Goal: Task Accomplishment & Management: Complete application form

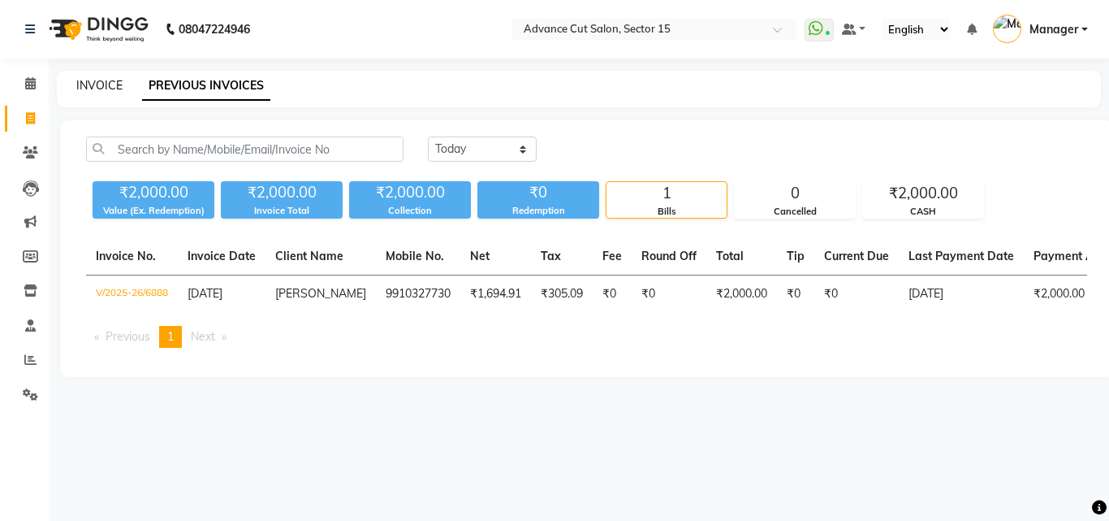
click at [114, 85] on link "INVOICE" at bounding box center [99, 85] width 46 height 15
select select "service"
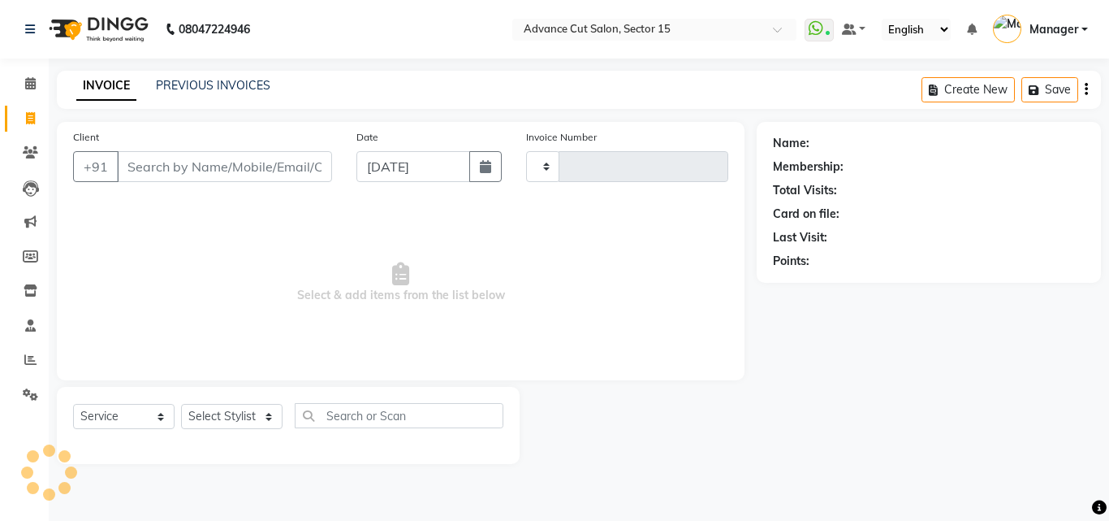
type input "6889"
select select "6255"
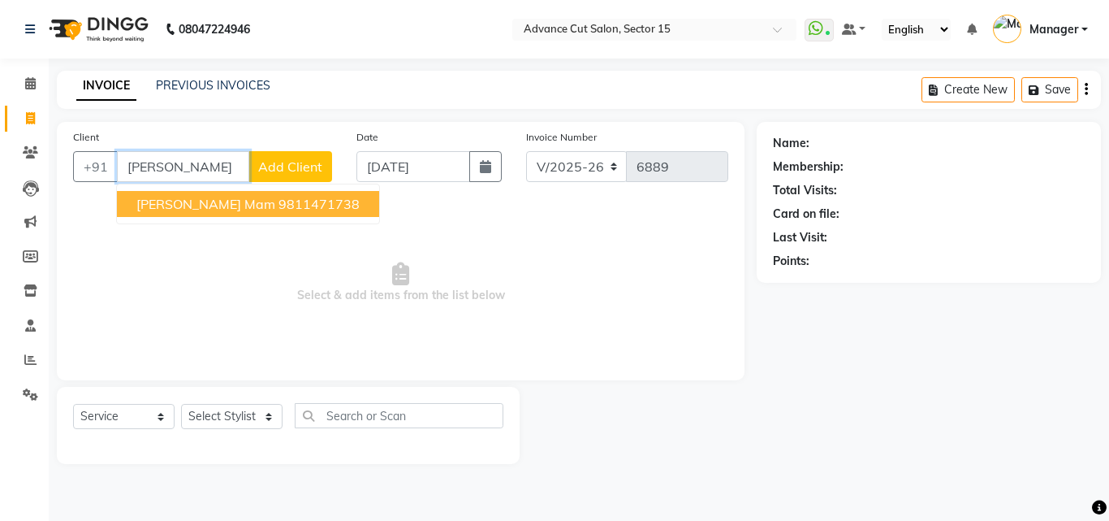
click at [279, 203] on ngb-highlight "9811471738" at bounding box center [319, 204] width 81 height 16
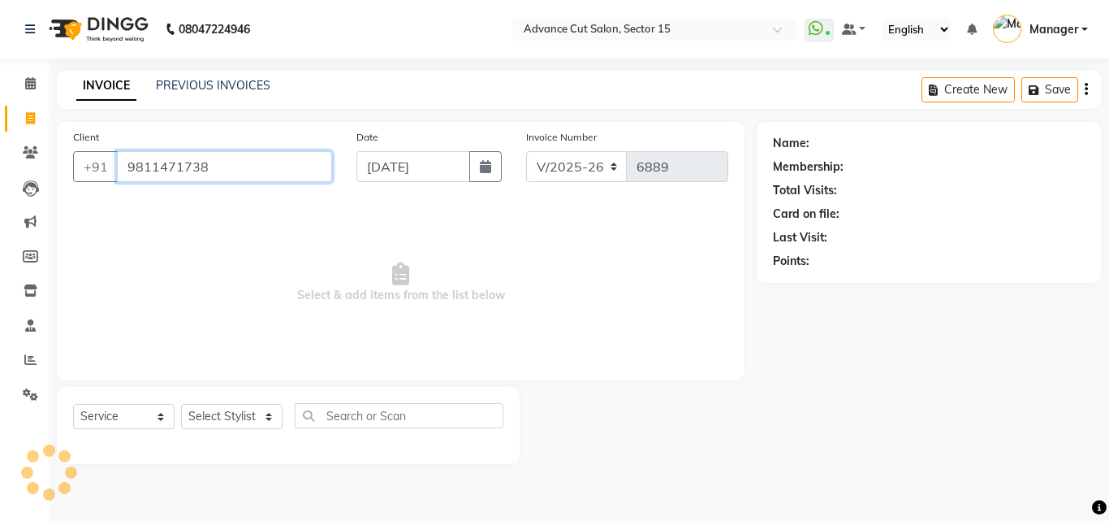
type input "9811471738"
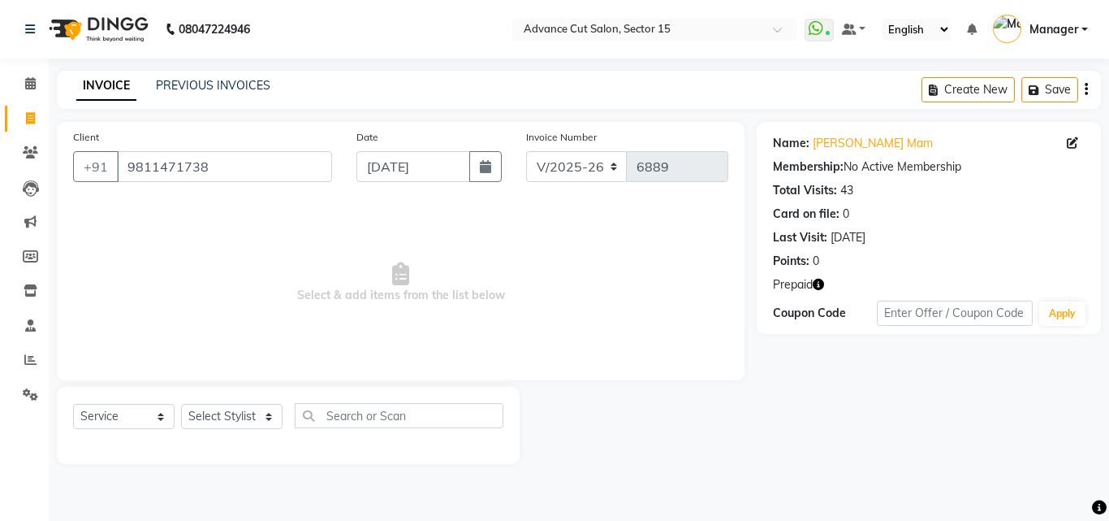
click at [823, 280] on icon "button" at bounding box center [818, 284] width 11 height 11
click at [823, 287] on icon "button" at bounding box center [818, 284] width 11 height 11
click at [815, 283] on icon "button" at bounding box center [818, 284] width 11 height 11
click at [0, 55] on nav "08047224946 Select Location × Advance Cut Salon, Sector 15 WhatsApp Status ✕ St…" at bounding box center [554, 29] width 1109 height 58
click at [254, 374] on div "Client [PHONE_NUMBER] Date [DATE] Invoice Number V/2025 V/[PHONE_NUMBER] Select…" at bounding box center [401, 251] width 688 height 258
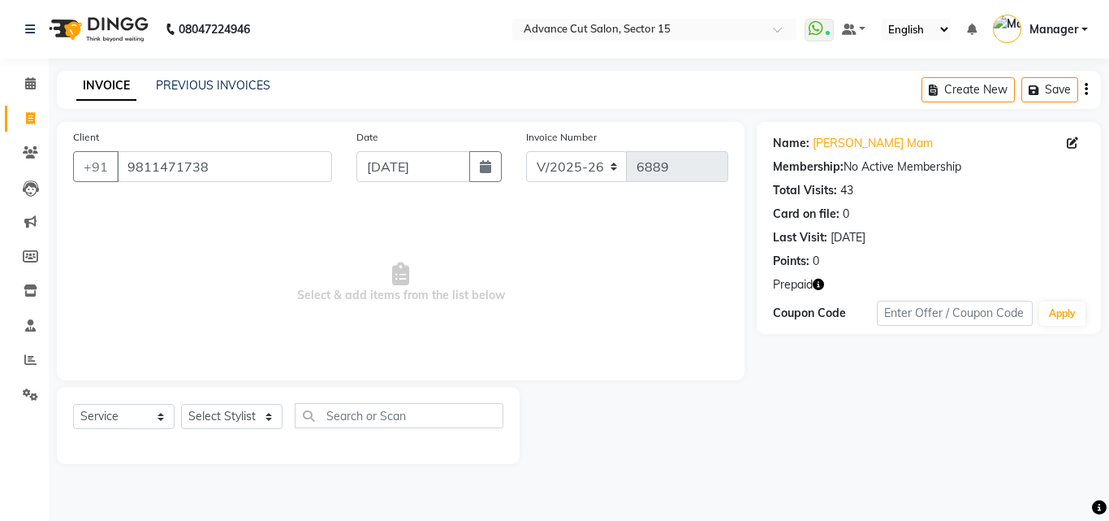
click at [220, 439] on div "Select Service Product Membership Package Voucher Prepaid Gift Card Select Styl…" at bounding box center [288, 422] width 430 height 38
click at [235, 422] on select "Select Stylist Advance Cut [PERSON_NAME] [PERSON_NAME] [PERSON_NAME] LUCKY Mana…" at bounding box center [232, 416] width 102 height 25
select select "46509"
click at [243, 415] on select "Select Stylist Advance Cut [PERSON_NAME] [PERSON_NAME] [PERSON_NAME] LUCKY Mana…" at bounding box center [232, 416] width 102 height 25
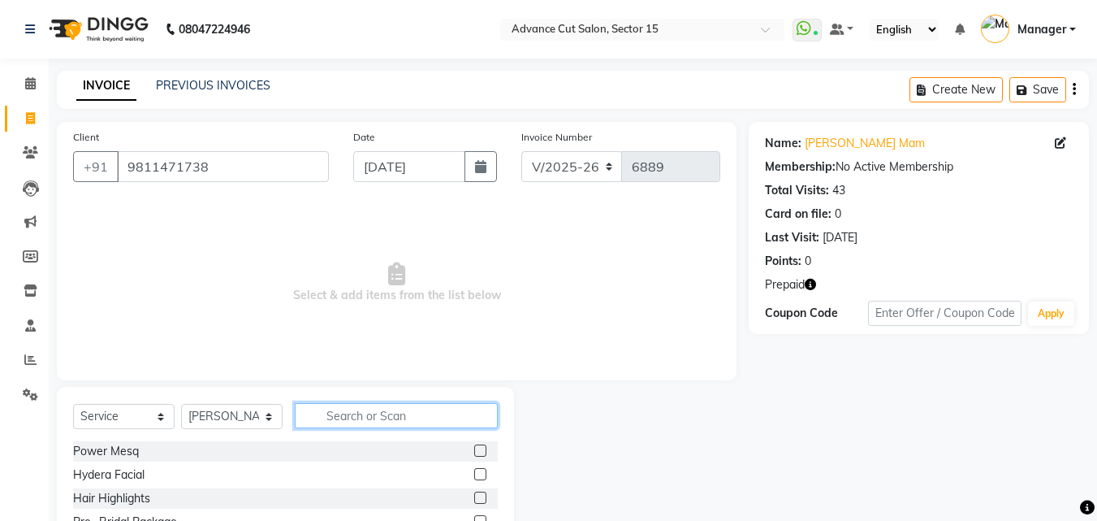
click at [420, 426] on input "text" at bounding box center [396, 415] width 203 height 25
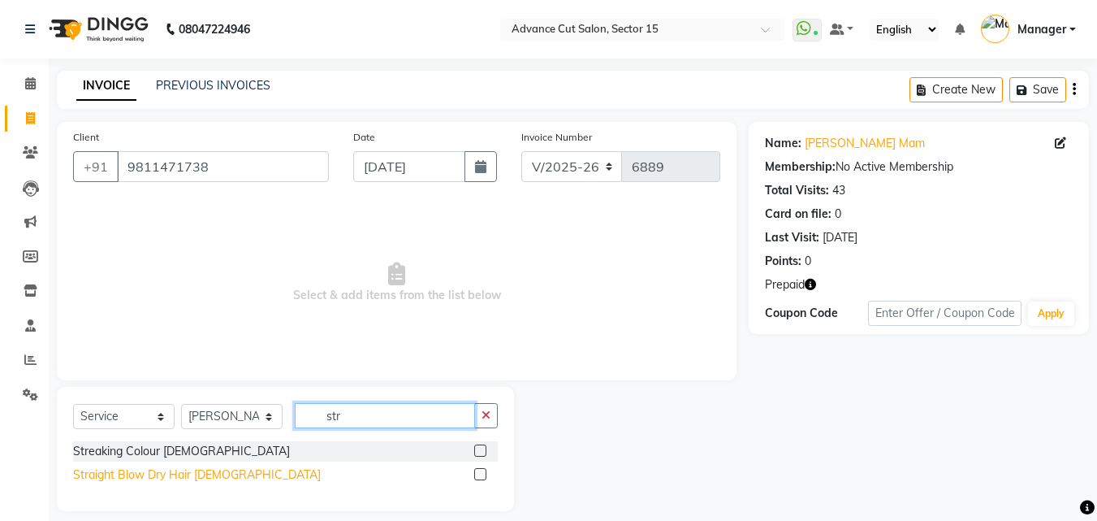
type input "str"
click at [189, 469] on div "Straight Blow Dry Hair [DEMOGRAPHIC_DATA]" at bounding box center [197, 474] width 248 height 17
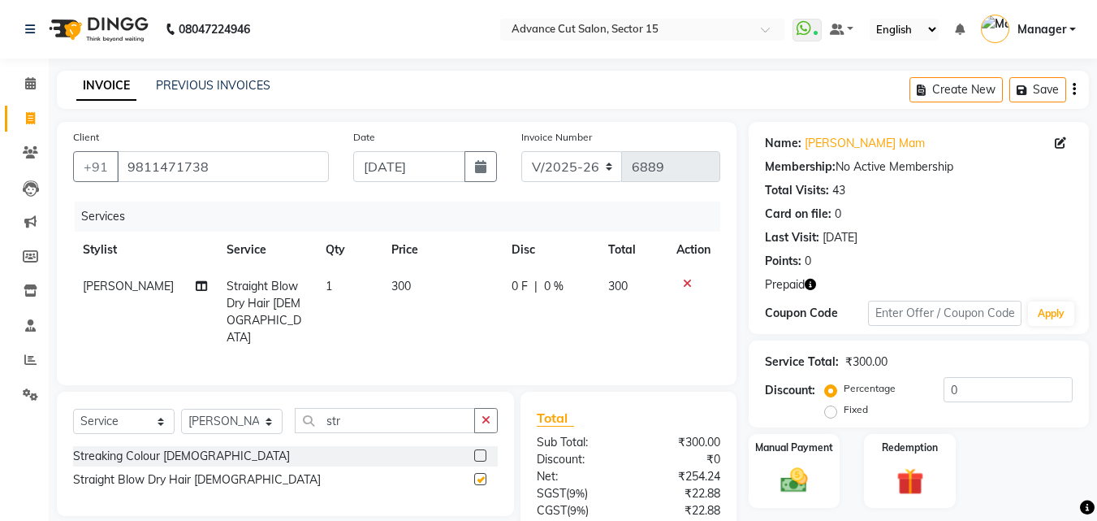
checkbox input "false"
click at [248, 416] on select "Select Stylist Advance Cut [PERSON_NAME] [PERSON_NAME] [PERSON_NAME] LUCKY Mana…" at bounding box center [232, 420] width 102 height 25
select select "46511"
click at [181, 408] on select "Select Stylist Advance Cut [PERSON_NAME] [PERSON_NAME] [PERSON_NAME] LUCKY Mana…" at bounding box center [232, 420] width 102 height 25
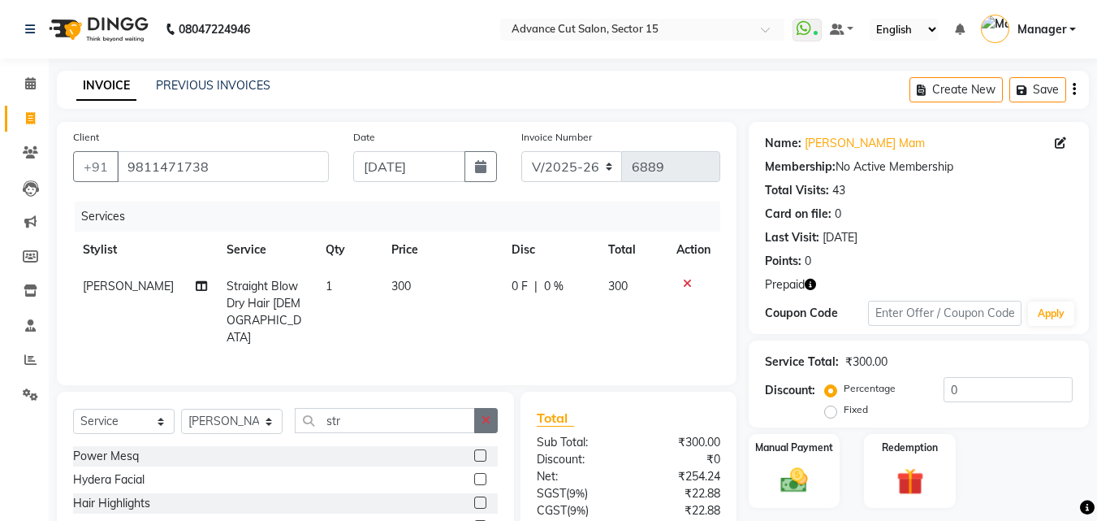
click at [489, 408] on button "button" at bounding box center [486, 420] width 24 height 25
click at [451, 410] on input "text" at bounding box center [396, 420] width 203 height 25
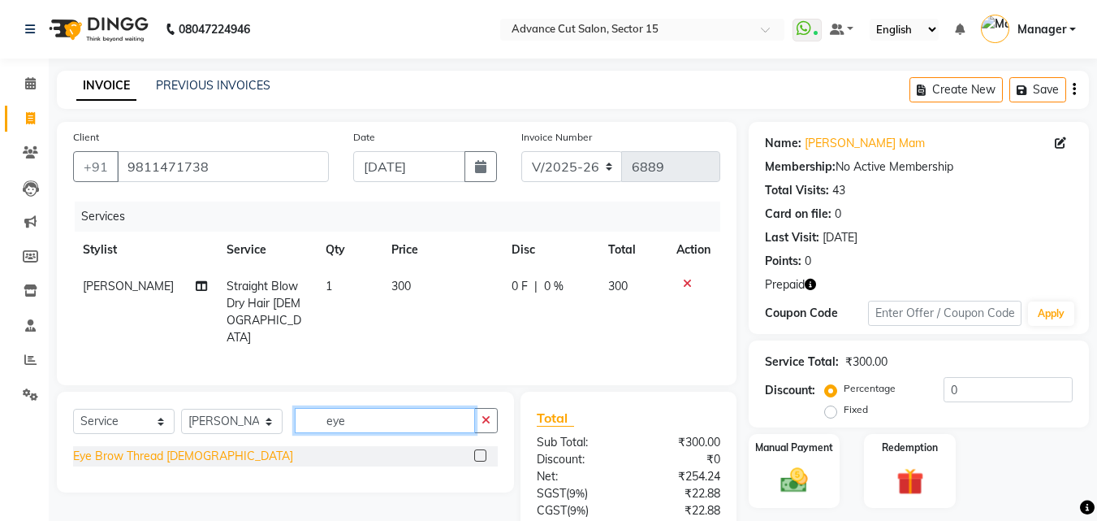
type input "eye"
click at [184, 452] on div "Eye Brow Thread [DEMOGRAPHIC_DATA]" at bounding box center [183, 455] width 220 height 17
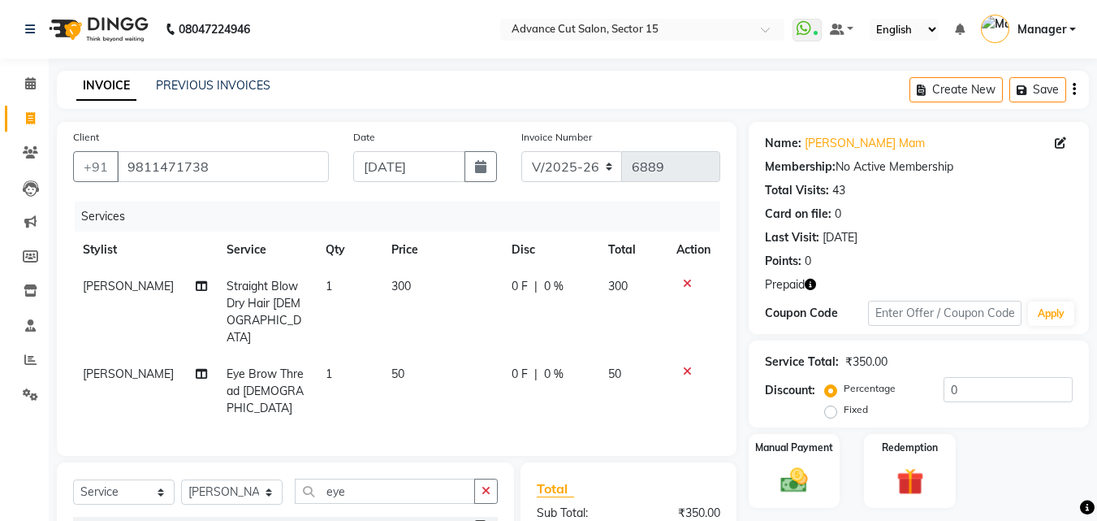
checkbox input "false"
click at [491, 478] on button "button" at bounding box center [486, 490] width 24 height 25
click at [383, 478] on input "text" at bounding box center [396, 490] width 203 height 25
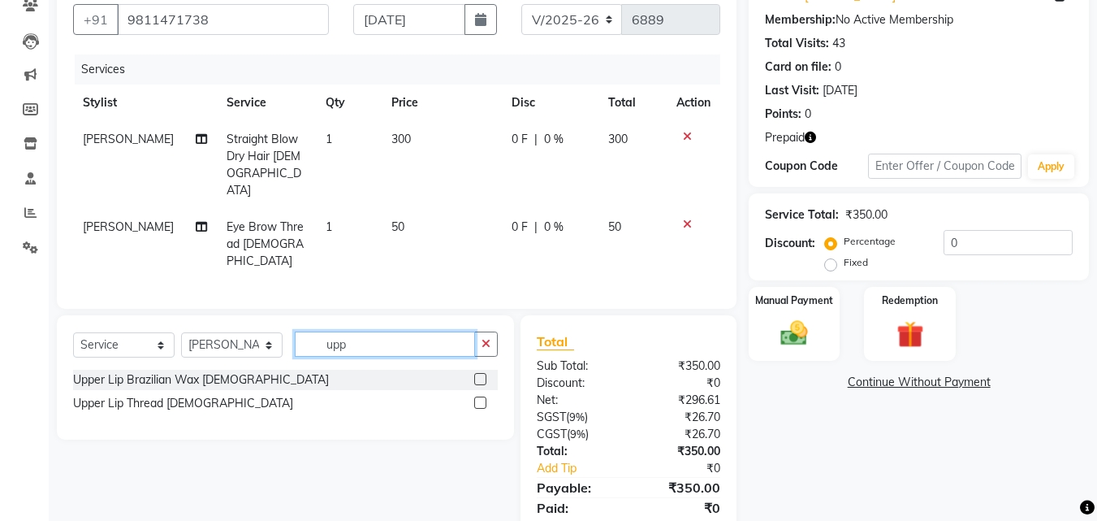
scroll to position [183, 0]
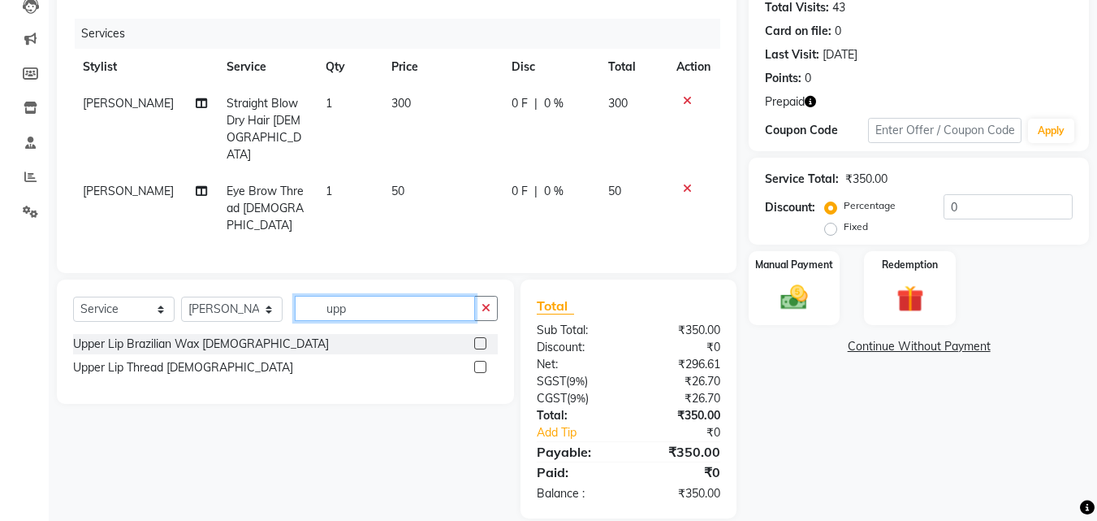
type input "upp"
click at [240, 334] on div "Upper Lip Brazilian Wax [DEMOGRAPHIC_DATA] Upper Lip Thread [DEMOGRAPHIC_DATA]" at bounding box center [285, 357] width 425 height 47
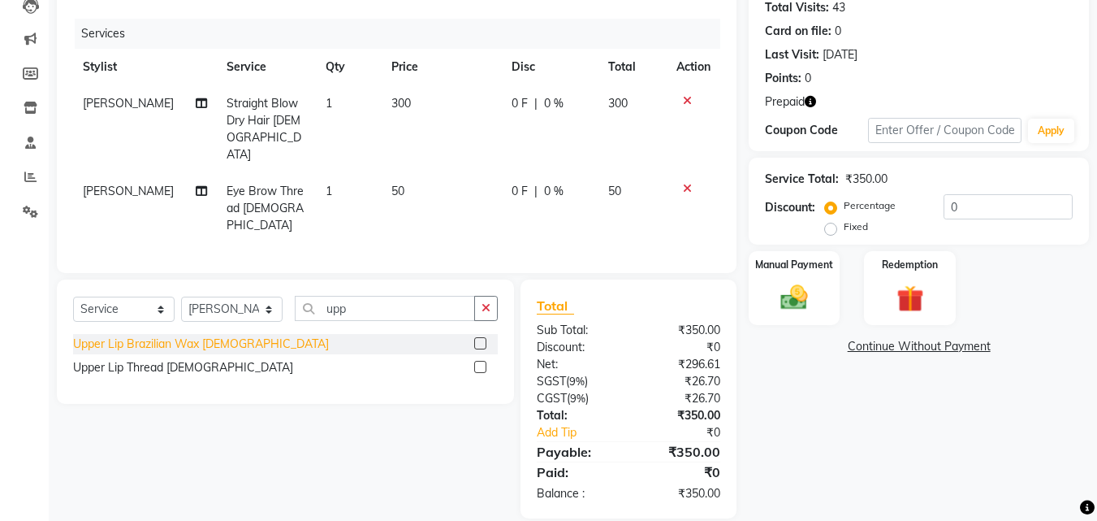
click at [238, 335] on div "Upper Lip Brazilian Wax [DEMOGRAPHIC_DATA]" at bounding box center [201, 343] width 256 height 17
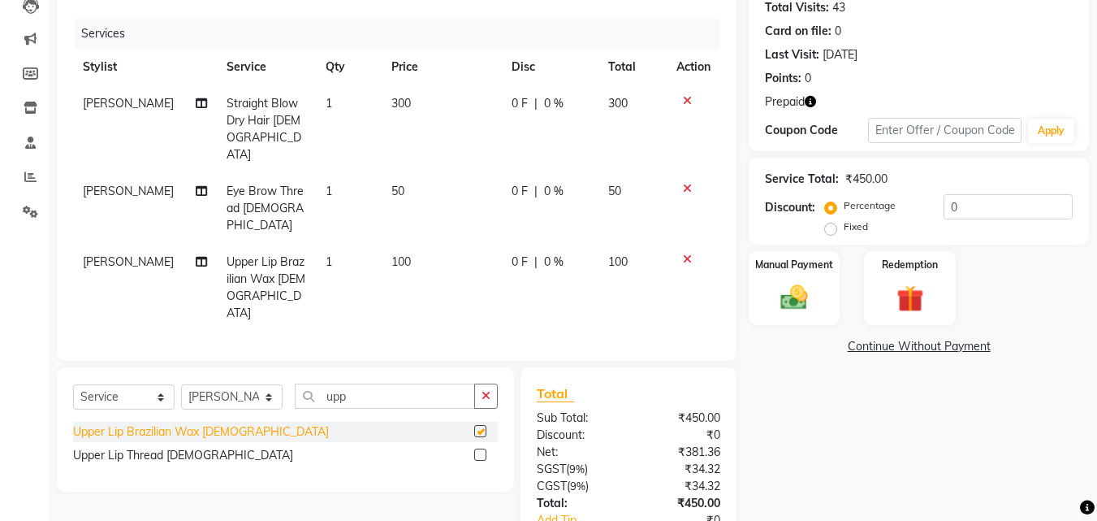
checkbox input "false"
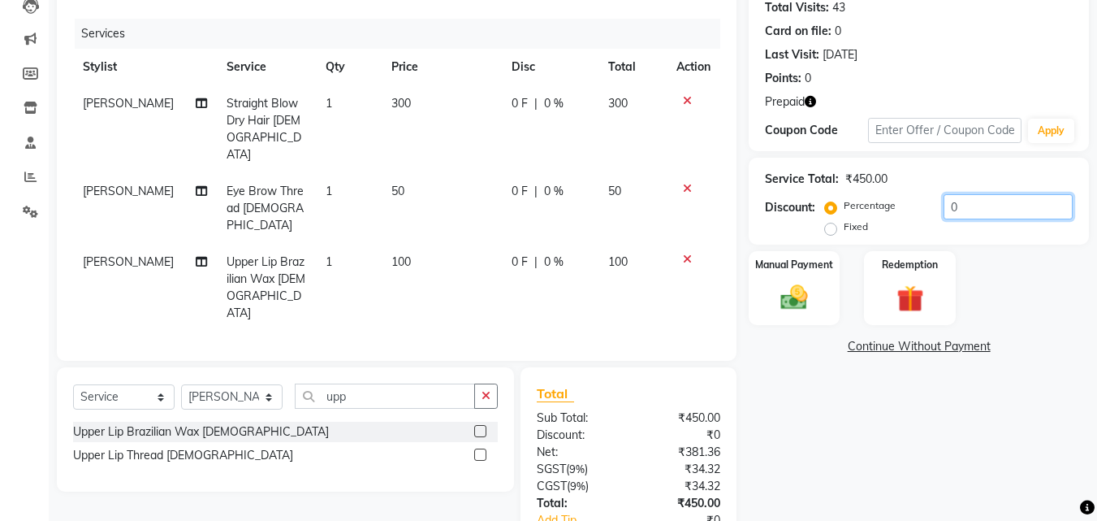
click at [944, 218] on input "0" at bounding box center [1008, 206] width 129 height 25
type input "30"
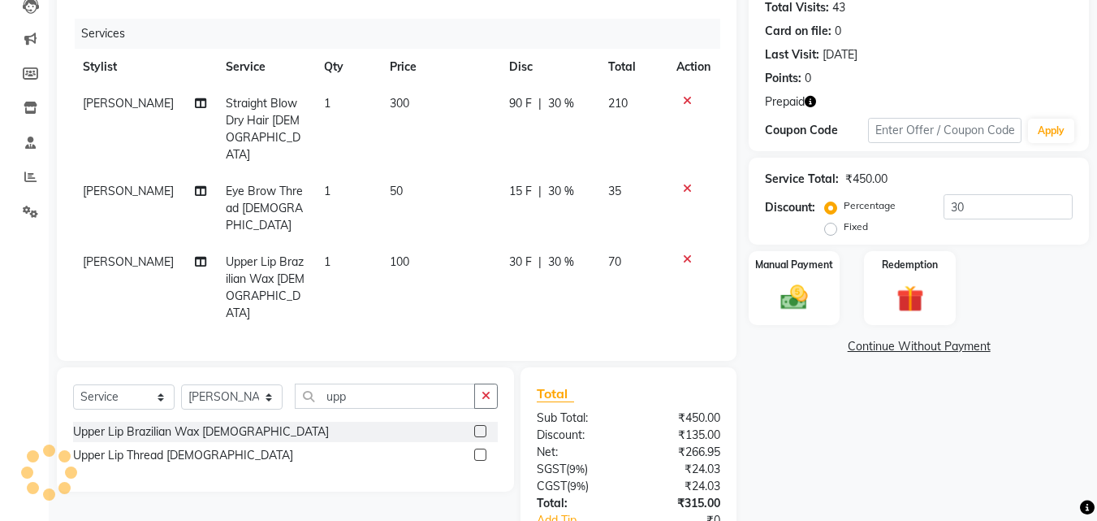
click at [912, 328] on div "Name: [PERSON_NAME] Mam Membership: No Active Membership Total Visits: 43 Card …" at bounding box center [925, 272] width 352 height 667
click at [929, 317] on div "Redemption" at bounding box center [909, 287] width 95 height 77
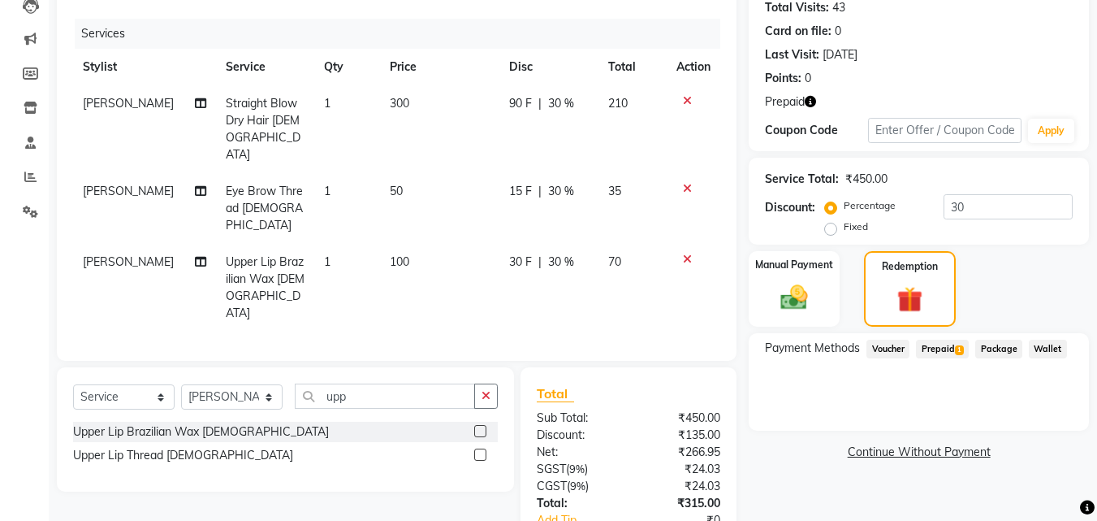
click at [949, 357] on span "Prepaid 1" at bounding box center [942, 348] width 53 height 19
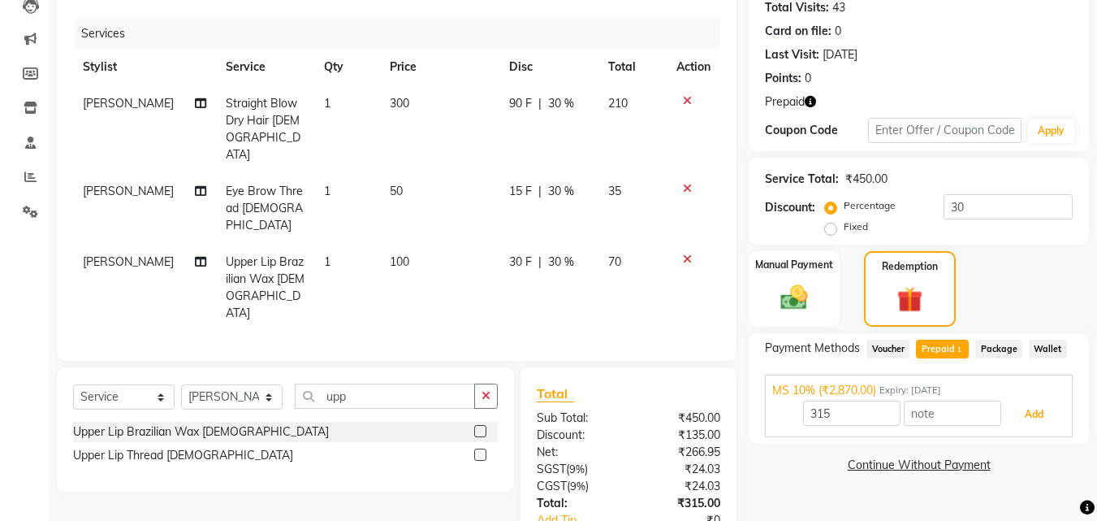
click at [1045, 413] on button "Add" at bounding box center [1034, 414] width 59 height 28
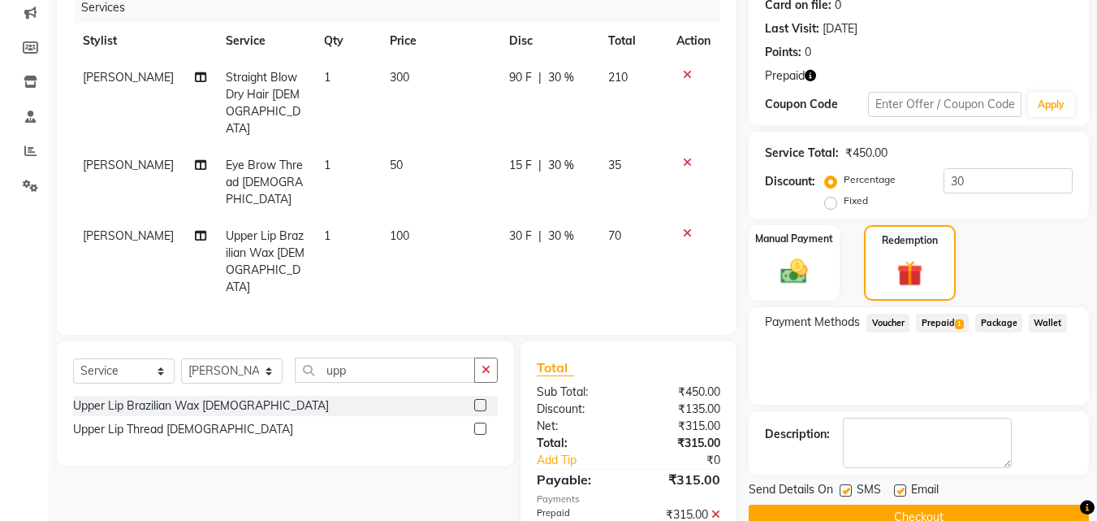
scroll to position [253, 0]
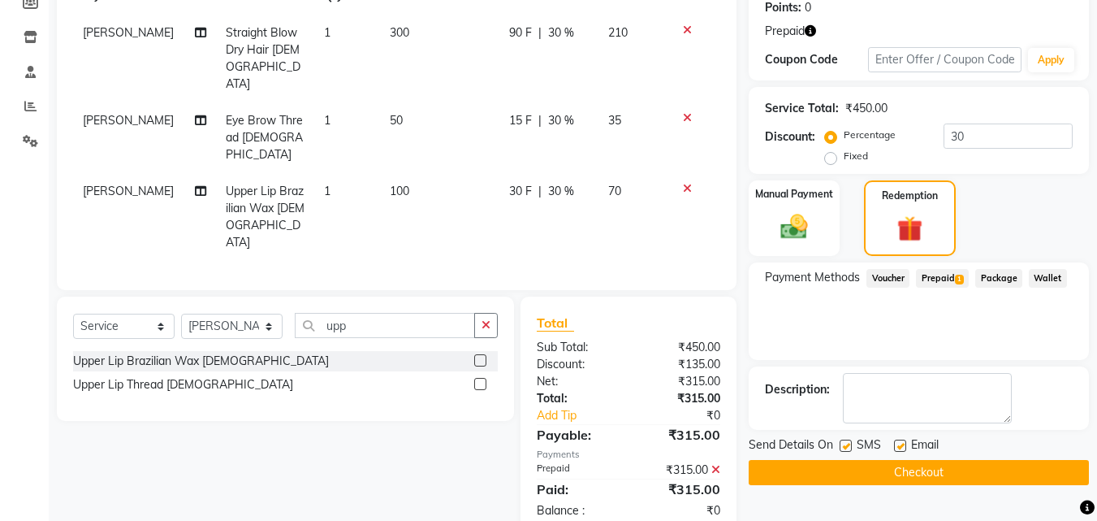
click at [1013, 479] on button "Checkout" at bounding box center [919, 472] width 340 height 25
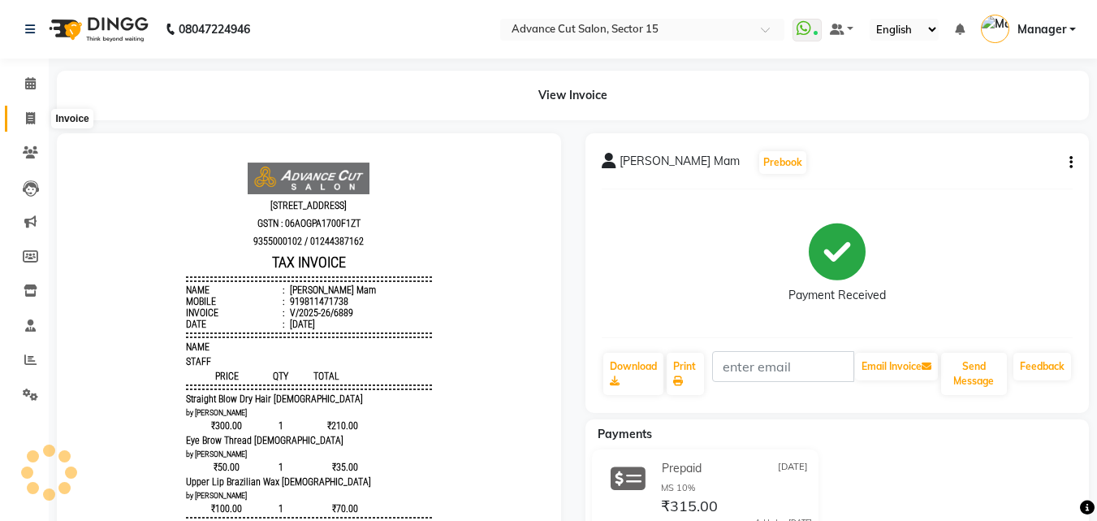
click at [26, 115] on icon at bounding box center [30, 118] width 9 height 12
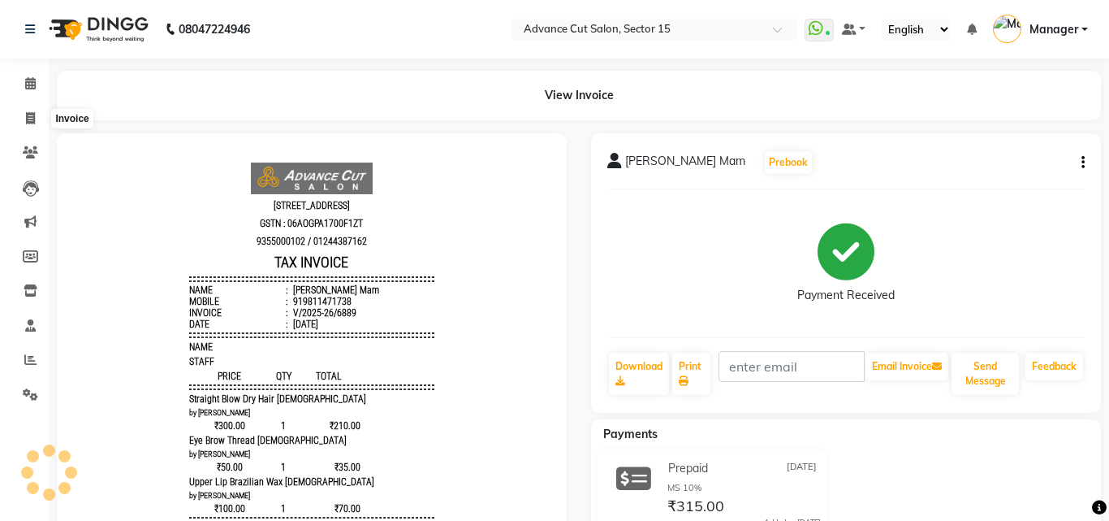
select select "service"
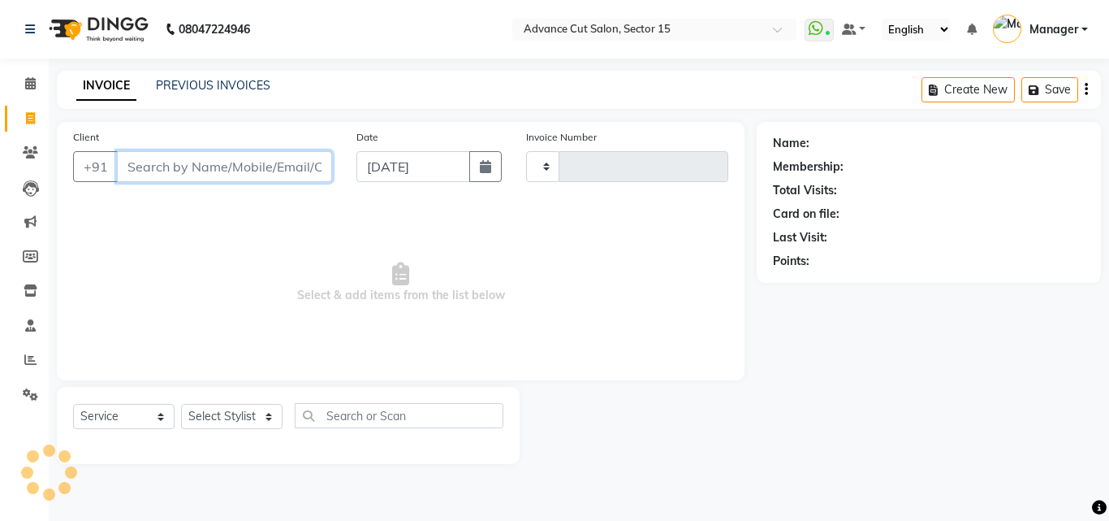
type input "6891"
select select "6255"
click at [244, 86] on link "PREVIOUS INVOICES" at bounding box center [213, 85] width 115 height 15
select select "6255"
select select "service"
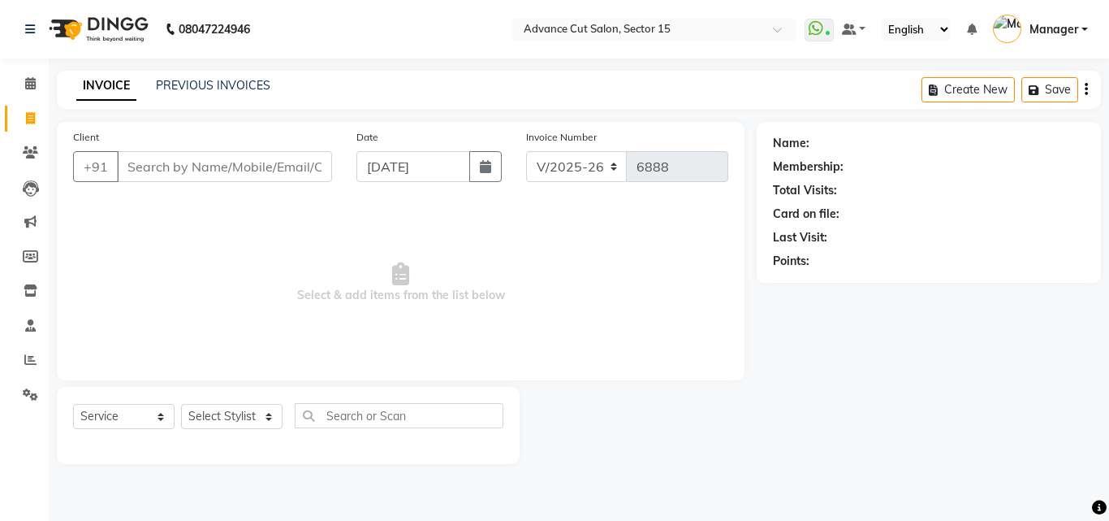
click at [288, 182] on div "Client +91" at bounding box center [202, 161] width 283 height 67
click at [283, 178] on input "Client" at bounding box center [224, 166] width 215 height 31
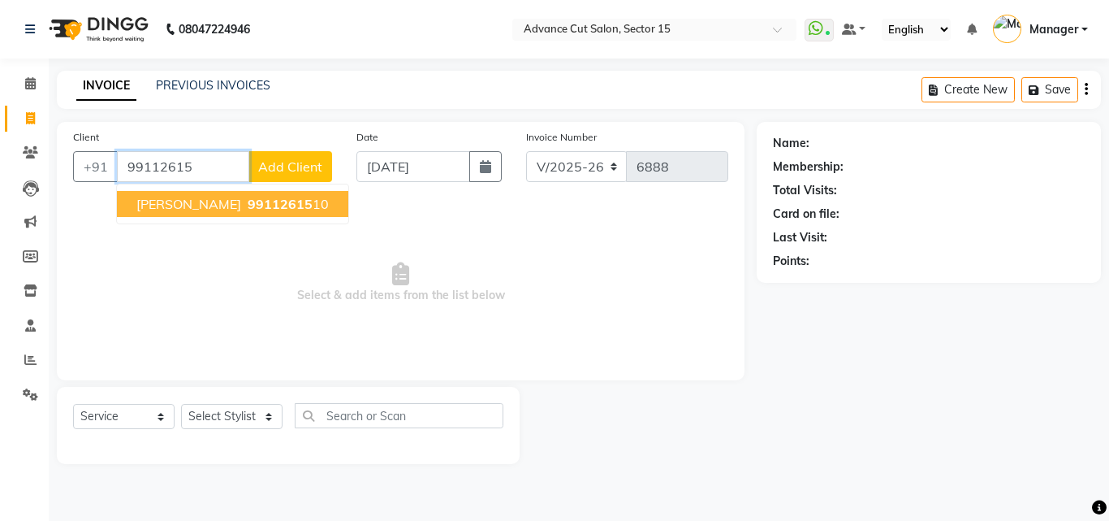
click at [248, 206] on span "99112615" at bounding box center [280, 204] width 65 height 16
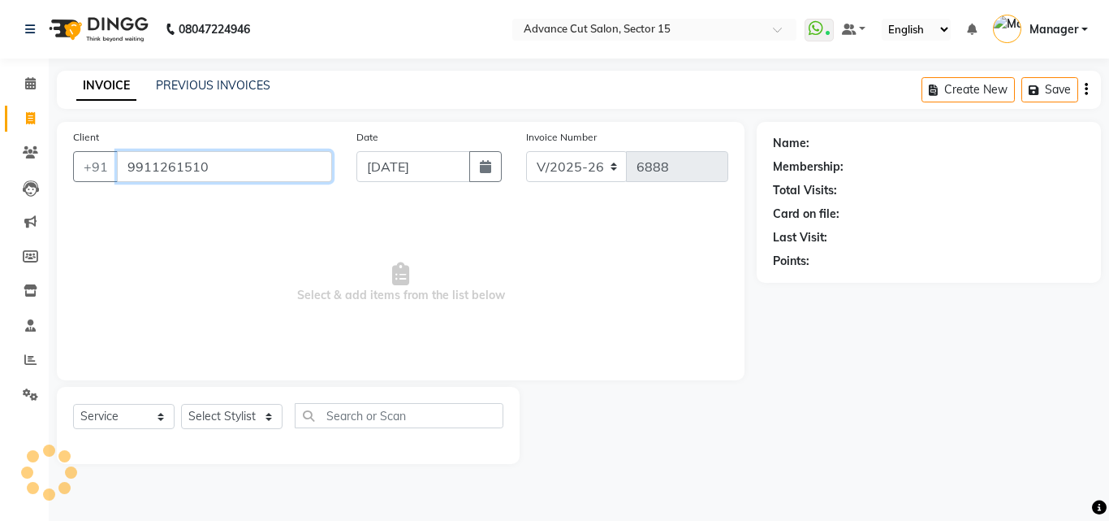
type input "9911261510"
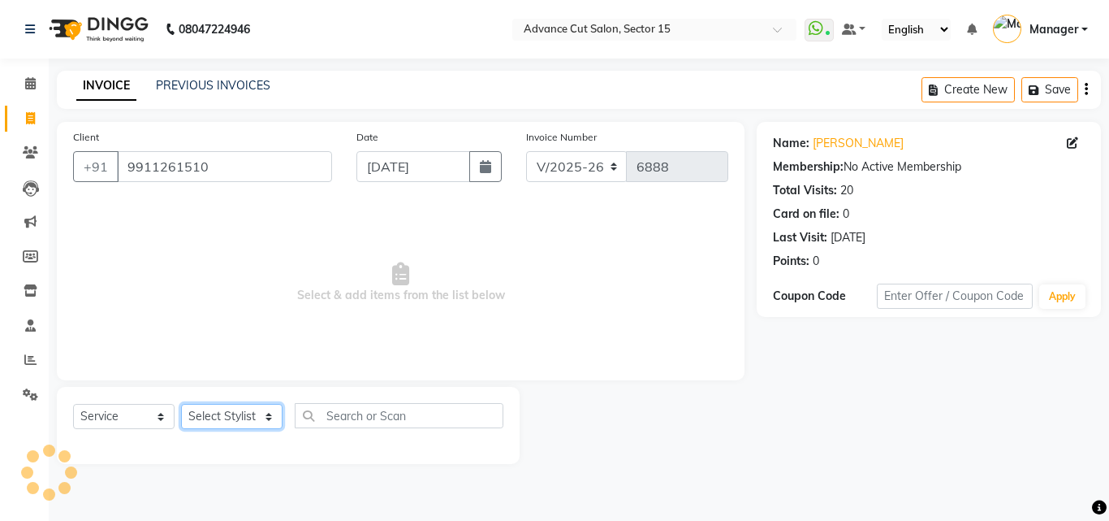
click at [240, 417] on select "Select Stylist Advance Cut [PERSON_NAME] [PERSON_NAME] [PERSON_NAME] LUCKY Mana…" at bounding box center [232, 416] width 102 height 25
select select "46505"
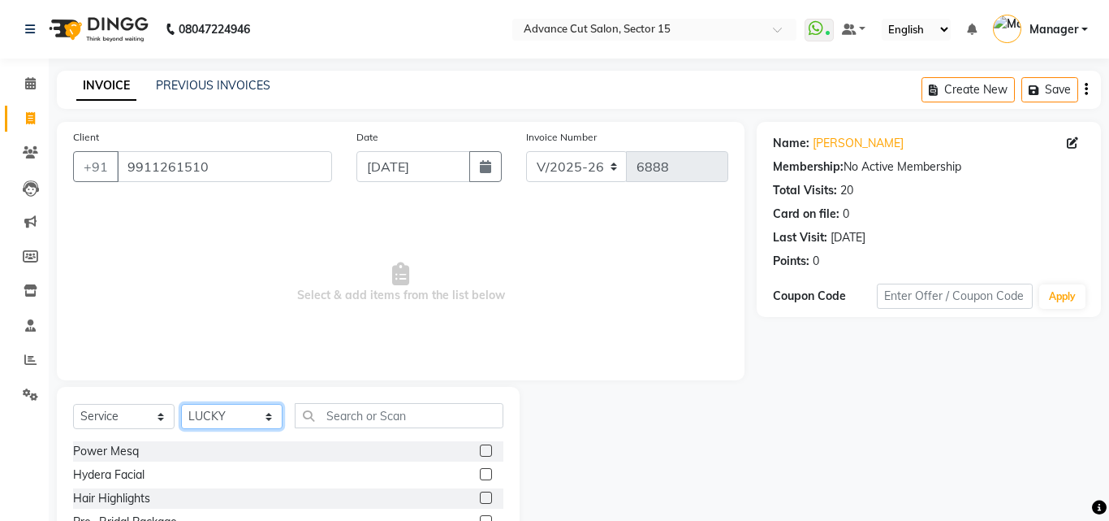
click at [236, 414] on select "Select Stylist Advance Cut [PERSON_NAME] [PERSON_NAME] [PERSON_NAME] LUCKY Mana…" at bounding box center [232, 416] width 102 height 25
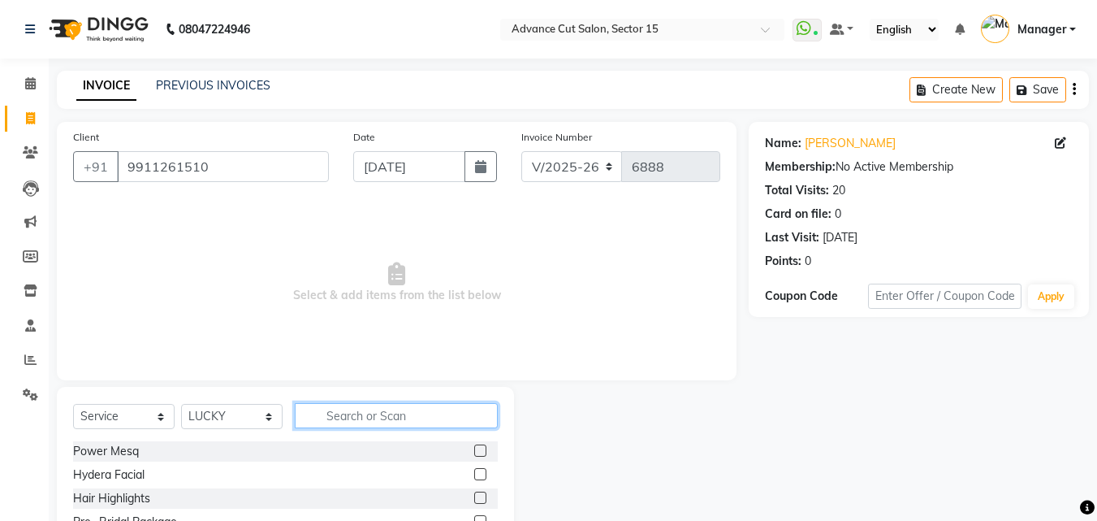
click at [331, 413] on input "text" at bounding box center [396, 415] width 203 height 25
type input "tr"
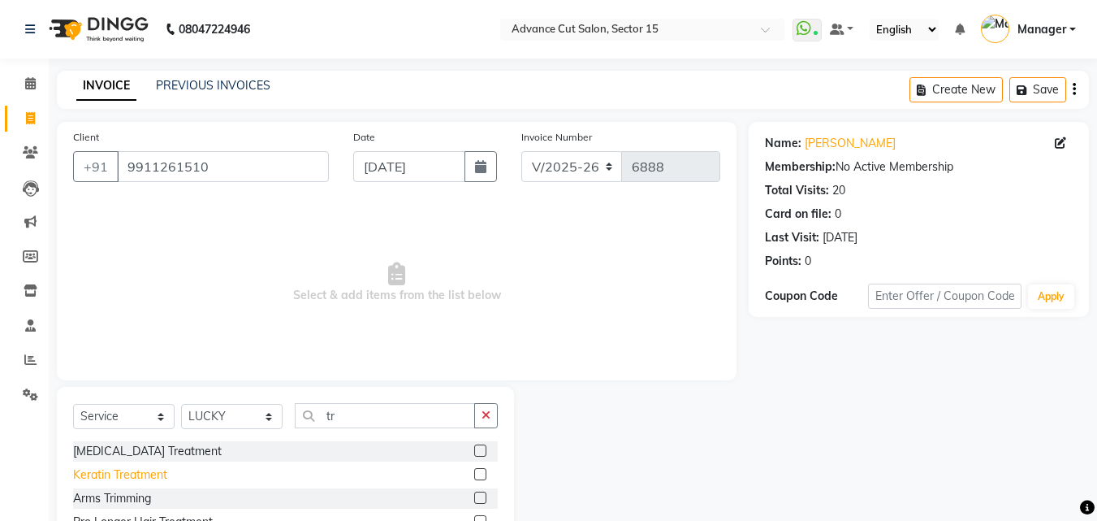
click at [122, 478] on div "Keratin Treatment" at bounding box center [120, 474] width 94 height 17
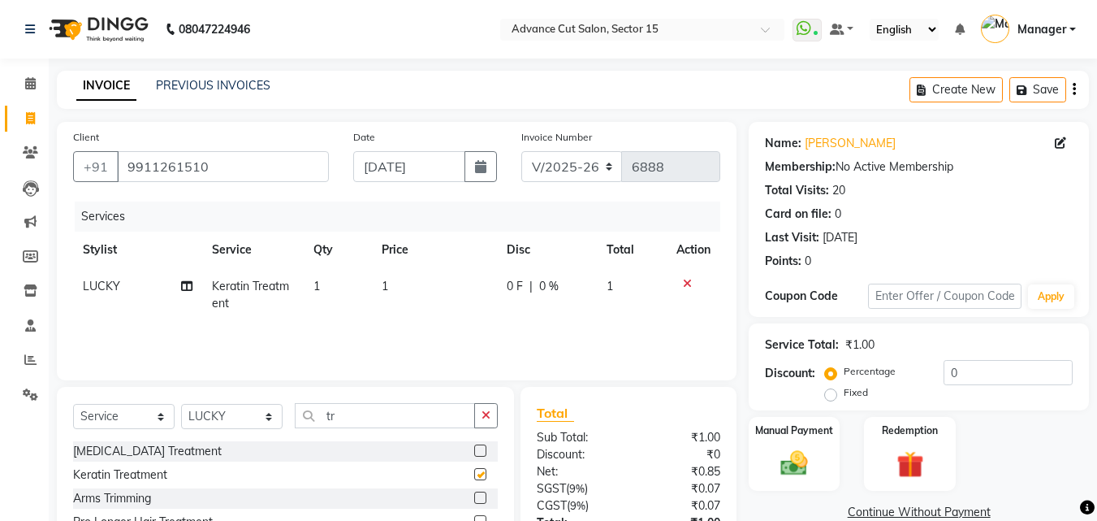
checkbox input "false"
click at [421, 284] on td "1" at bounding box center [434, 295] width 125 height 54
select select "46505"
click at [838, 144] on div "Name: Sujata" at bounding box center [919, 143] width 308 height 17
click at [832, 144] on link "[PERSON_NAME]" at bounding box center [850, 143] width 91 height 17
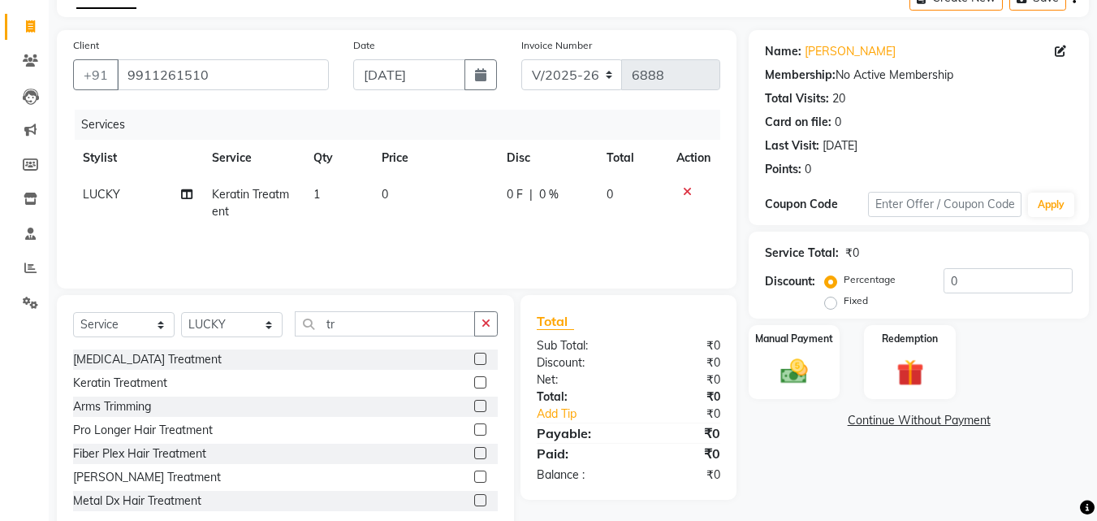
scroll to position [130, 0]
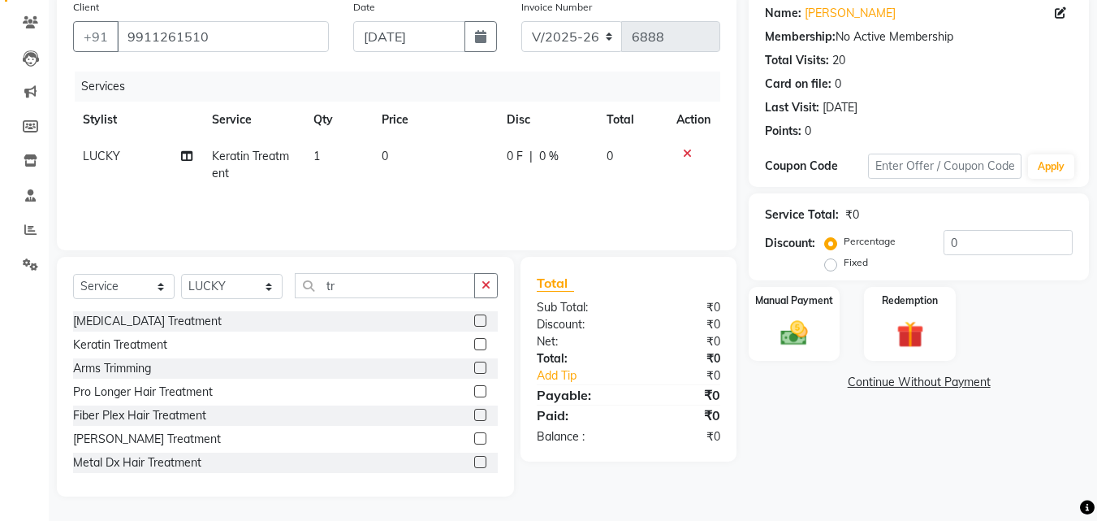
click at [447, 154] on td "0" at bounding box center [434, 165] width 125 height 54
select select "46505"
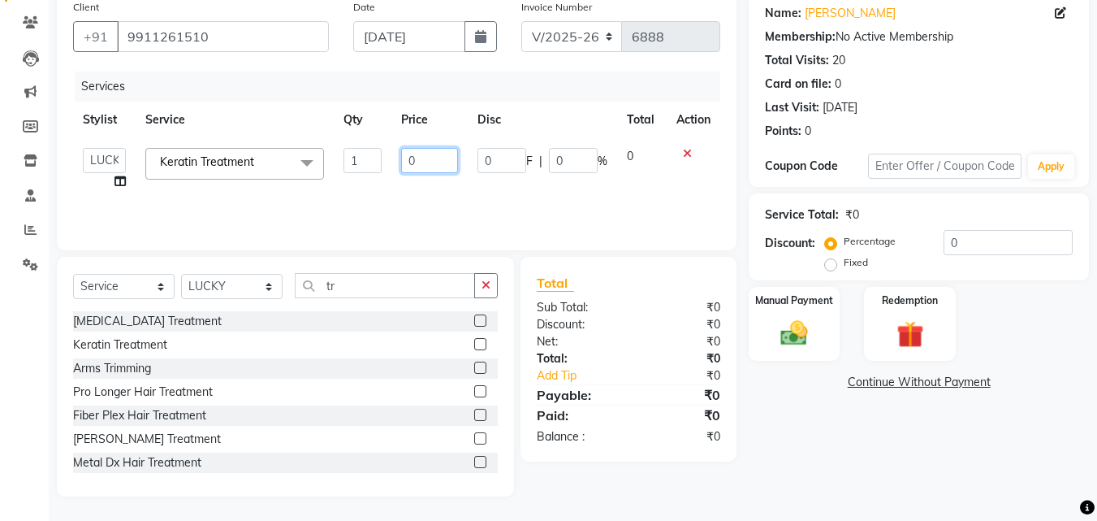
click at [447, 154] on input "0" at bounding box center [429, 160] width 56 height 25
type input "4000"
click at [759, 323] on div "Manual Payment" at bounding box center [794, 323] width 95 height 77
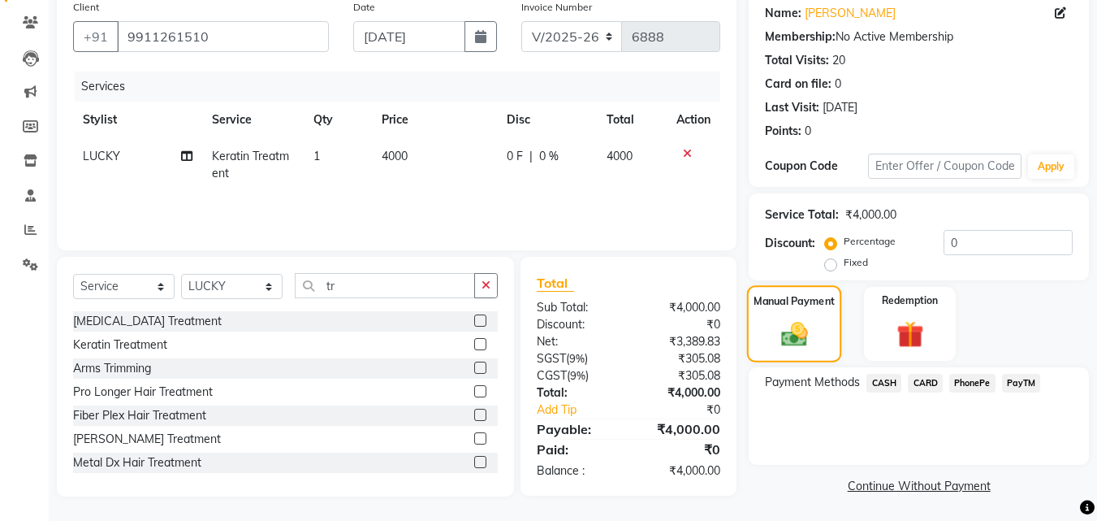
scroll to position [132, 0]
click at [884, 381] on span "CASH" at bounding box center [884, 381] width 35 height 19
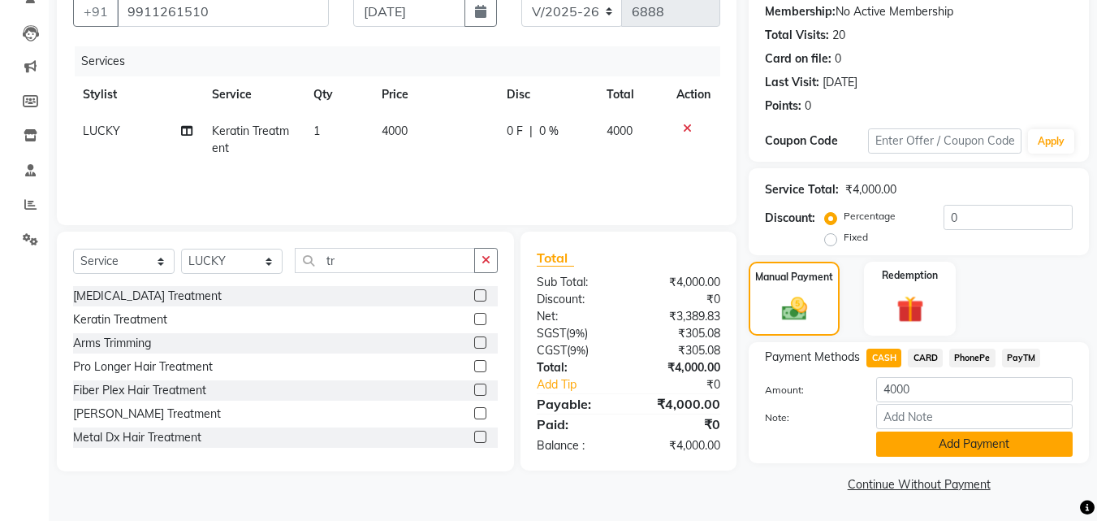
click at [966, 433] on button "Add Payment" at bounding box center [974, 443] width 197 height 25
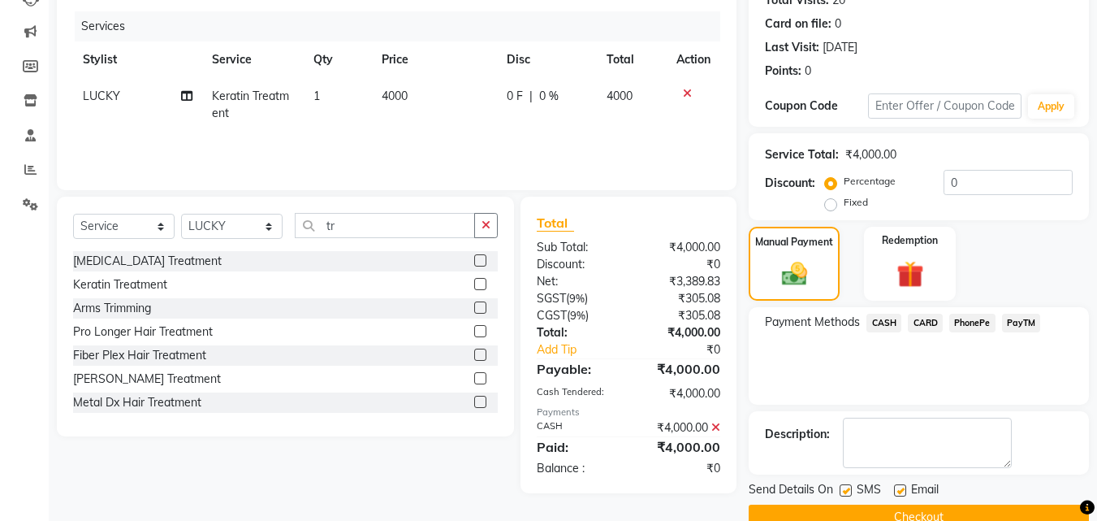
scroll to position [223, 0]
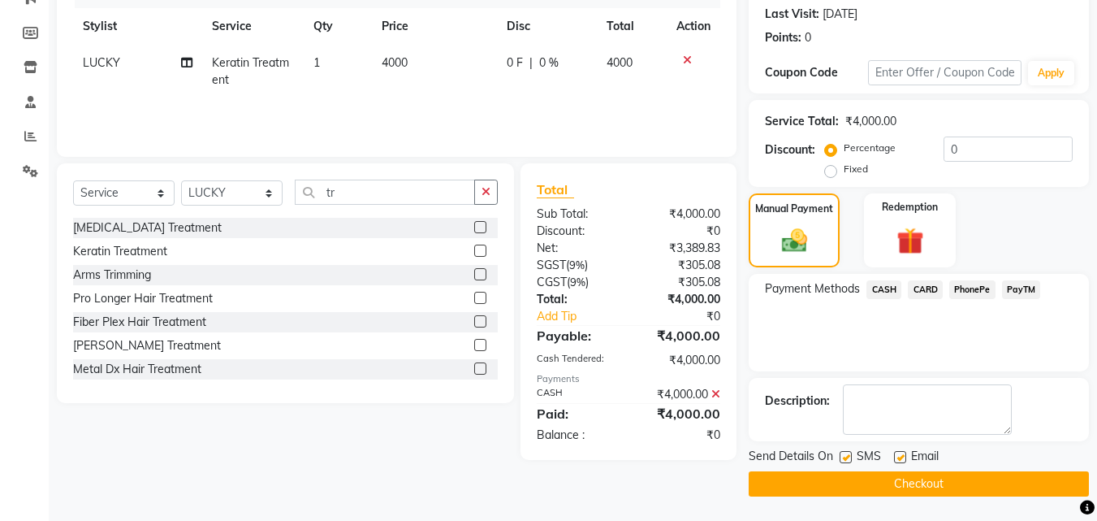
click at [989, 474] on button "Checkout" at bounding box center [919, 483] width 340 height 25
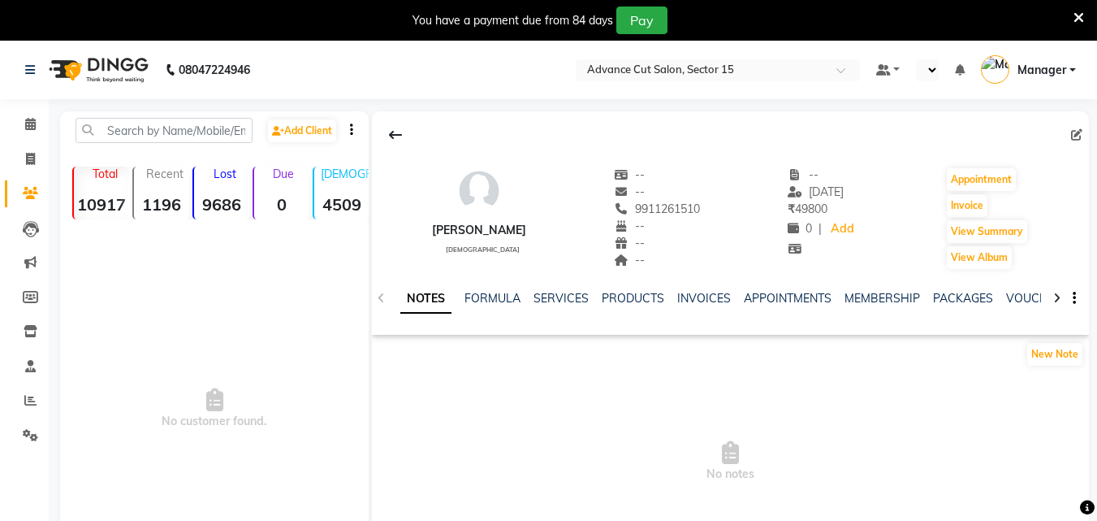
select select "en"
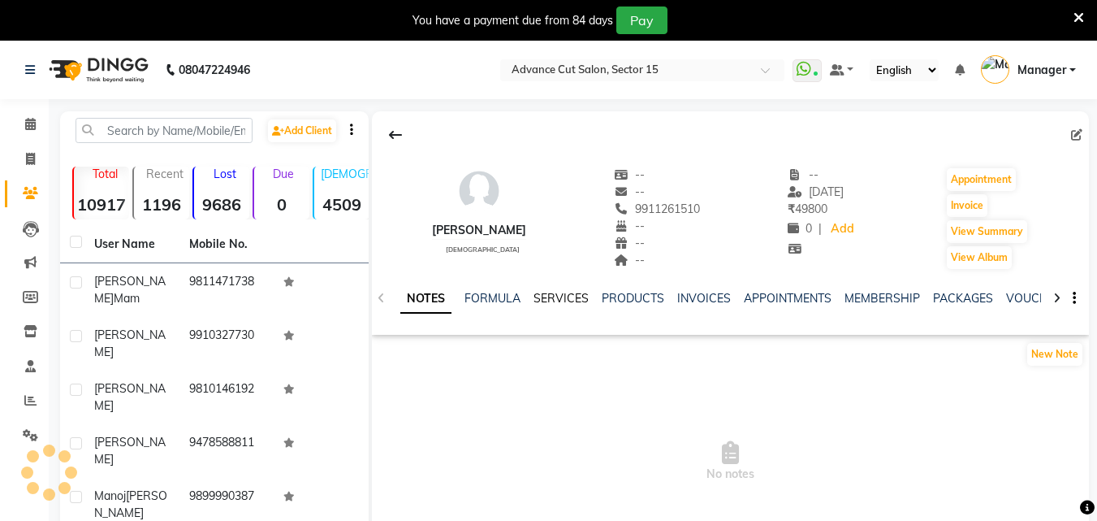
click at [562, 296] on link "SERVICES" at bounding box center [561, 298] width 55 height 15
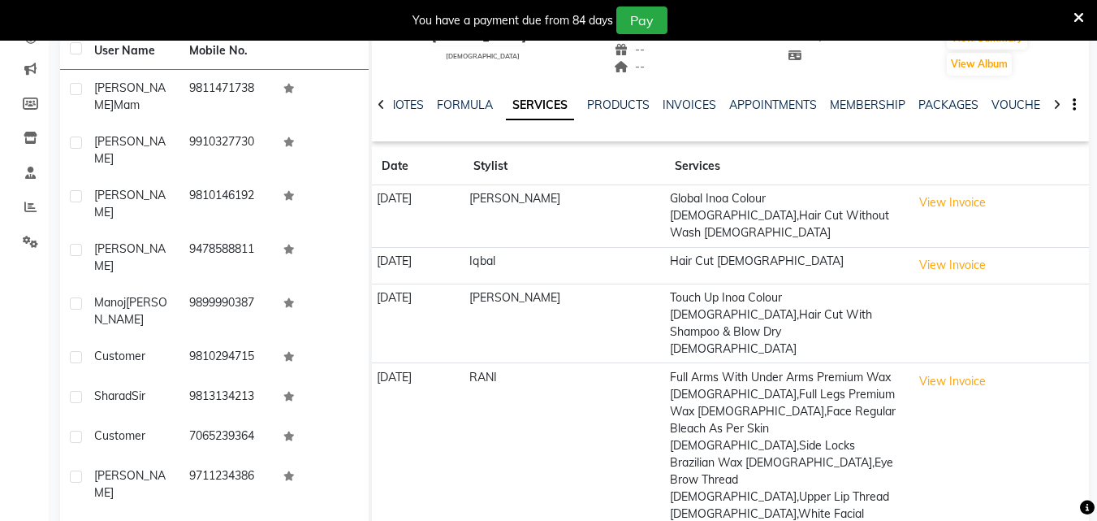
scroll to position [210, 0]
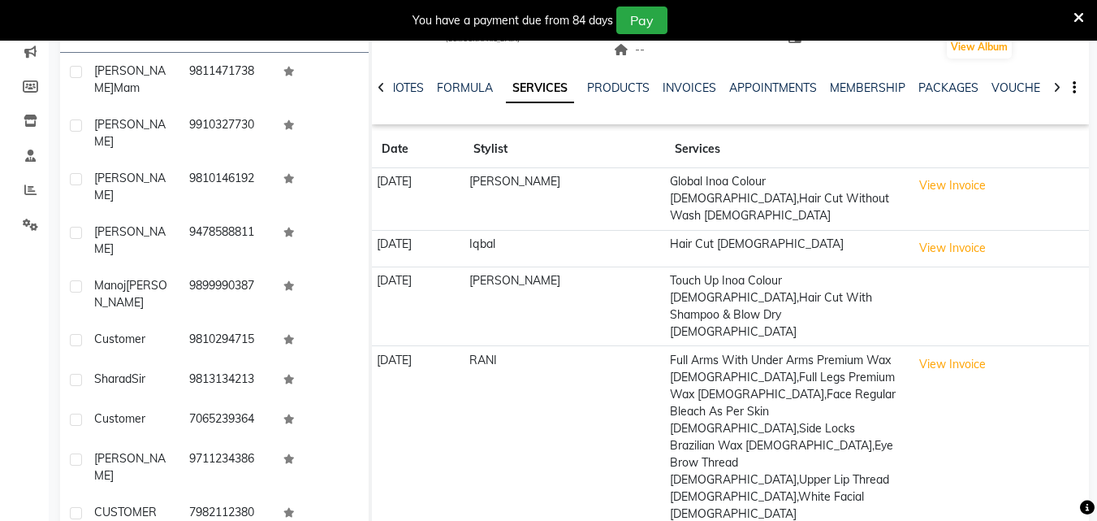
select select "50"
click at [1078, 20] on icon at bounding box center [1079, 18] width 11 height 15
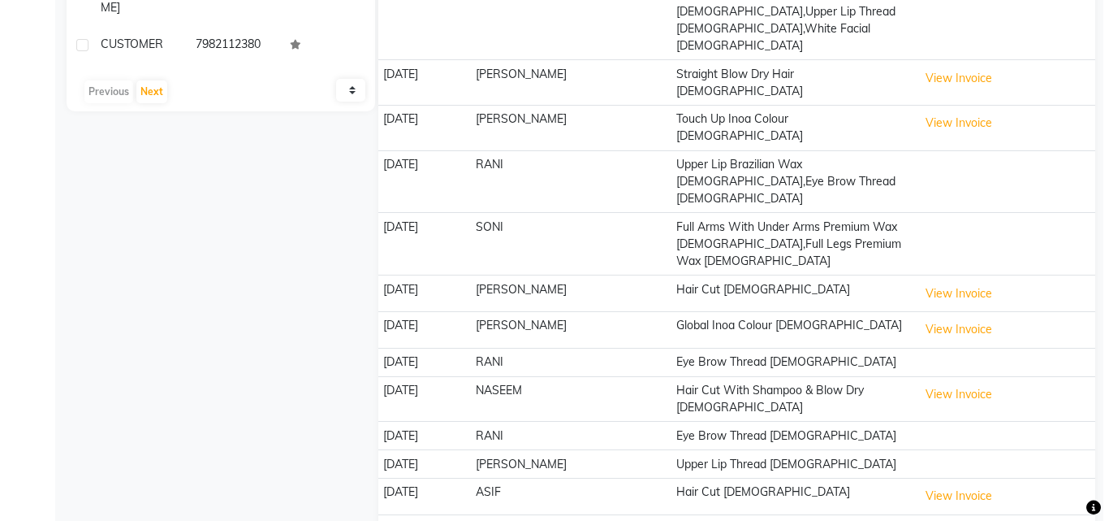
scroll to position [640, 0]
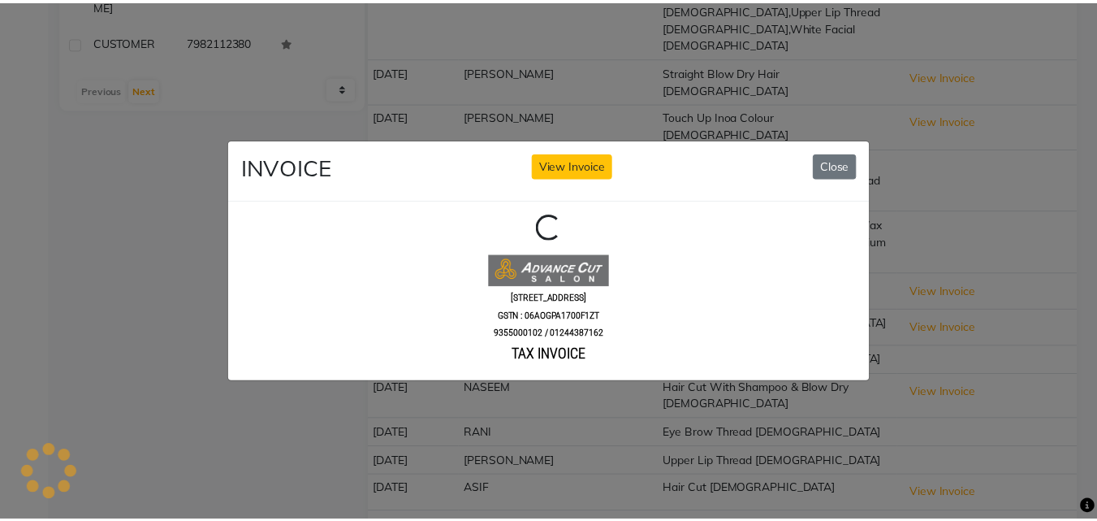
scroll to position [0, 0]
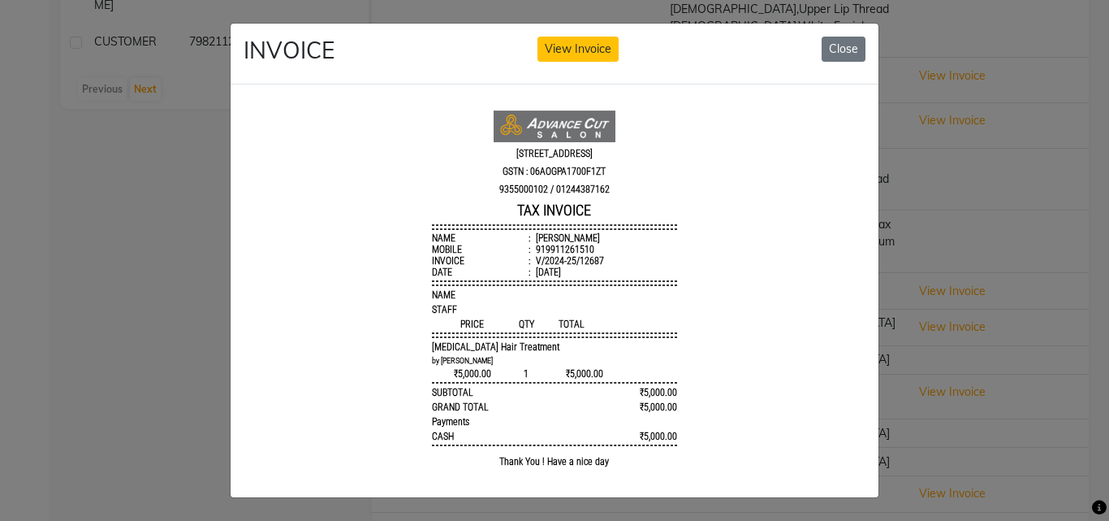
click at [849, 63] on div "INVOICE View Invoice Close" at bounding box center [555, 54] width 648 height 61
click at [844, 53] on button "Close" at bounding box center [844, 49] width 44 height 25
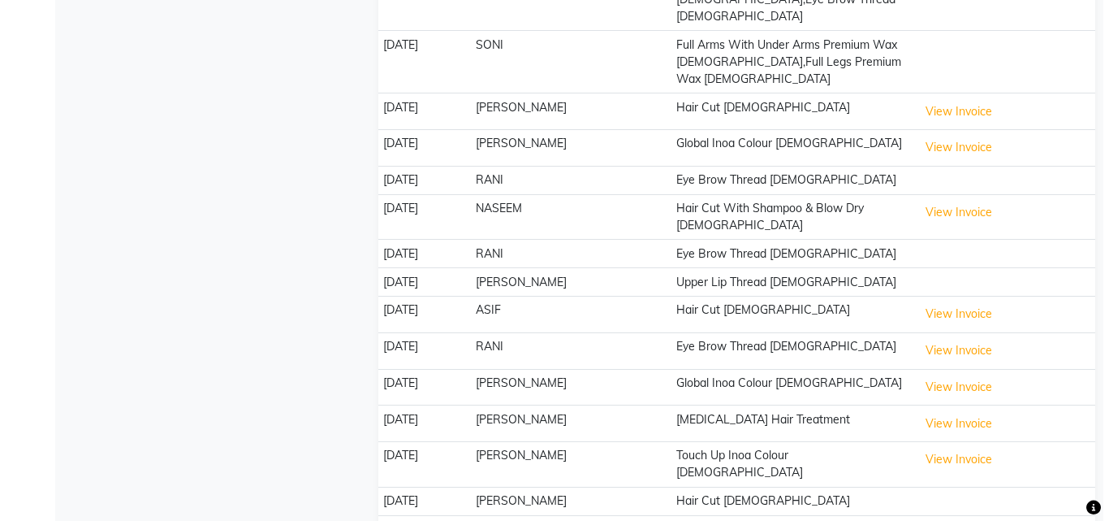
scroll to position [829, 0]
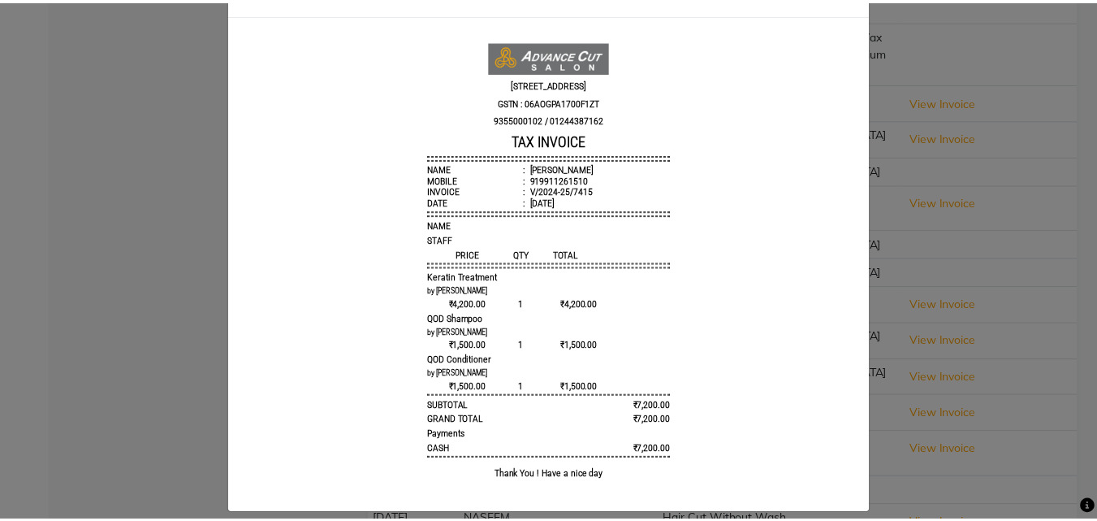
scroll to position [0, 0]
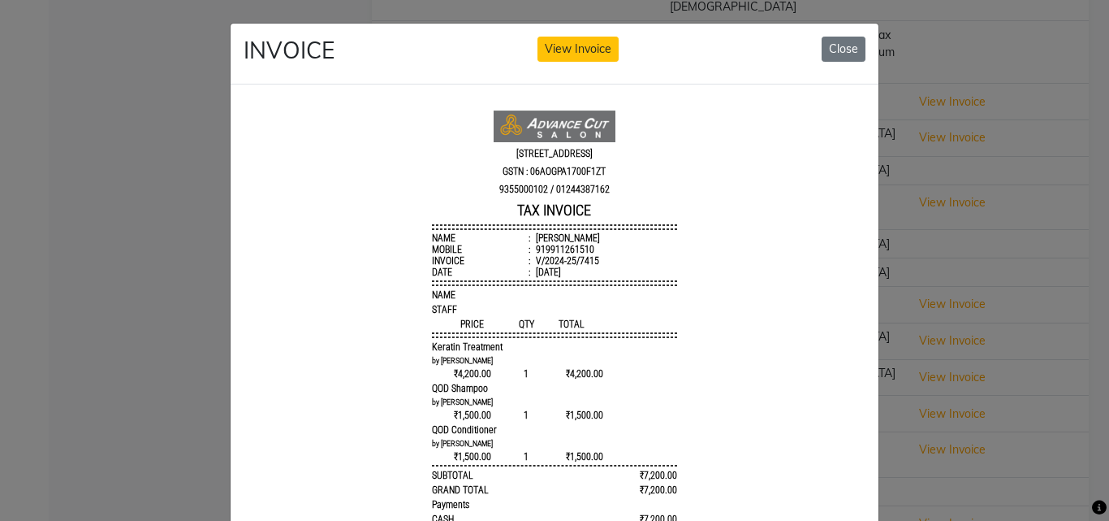
drag, startPoint x: 854, startPoint y: 46, endPoint x: 840, endPoint y: 46, distance: 14.6
click at [854, 46] on button "Close" at bounding box center [844, 49] width 44 height 25
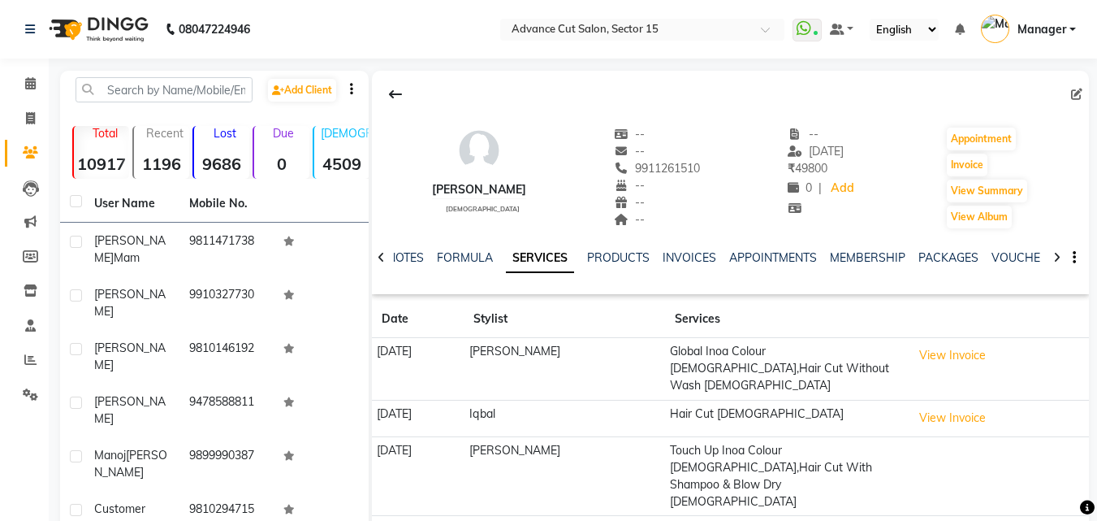
click at [17, 133] on li "Invoice" at bounding box center [24, 119] width 49 height 35
click at [29, 115] on icon at bounding box center [30, 118] width 9 height 12
select select "service"
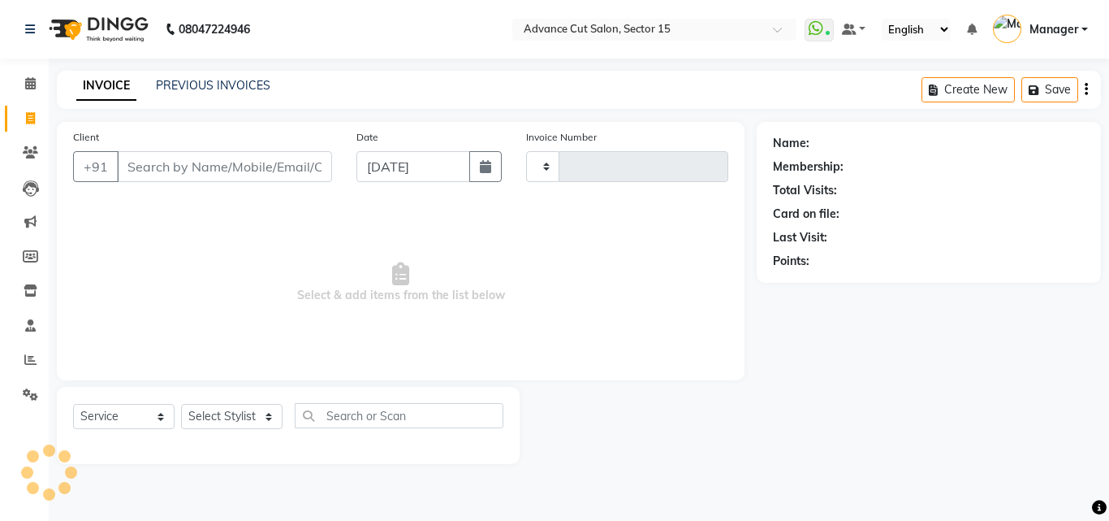
type input "6891"
select select "6255"
